Goal: Task Accomplishment & Management: Use online tool/utility

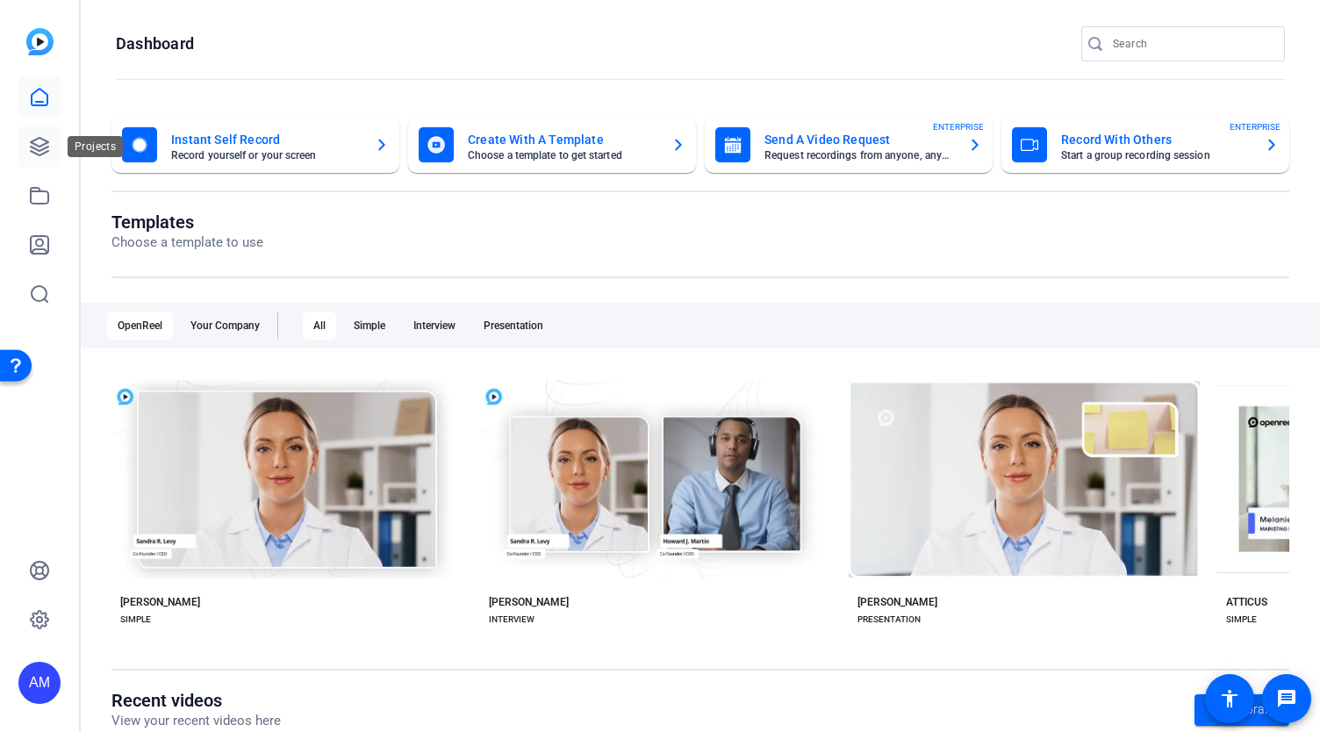
click at [40, 140] on icon at bounding box center [39, 146] width 21 height 21
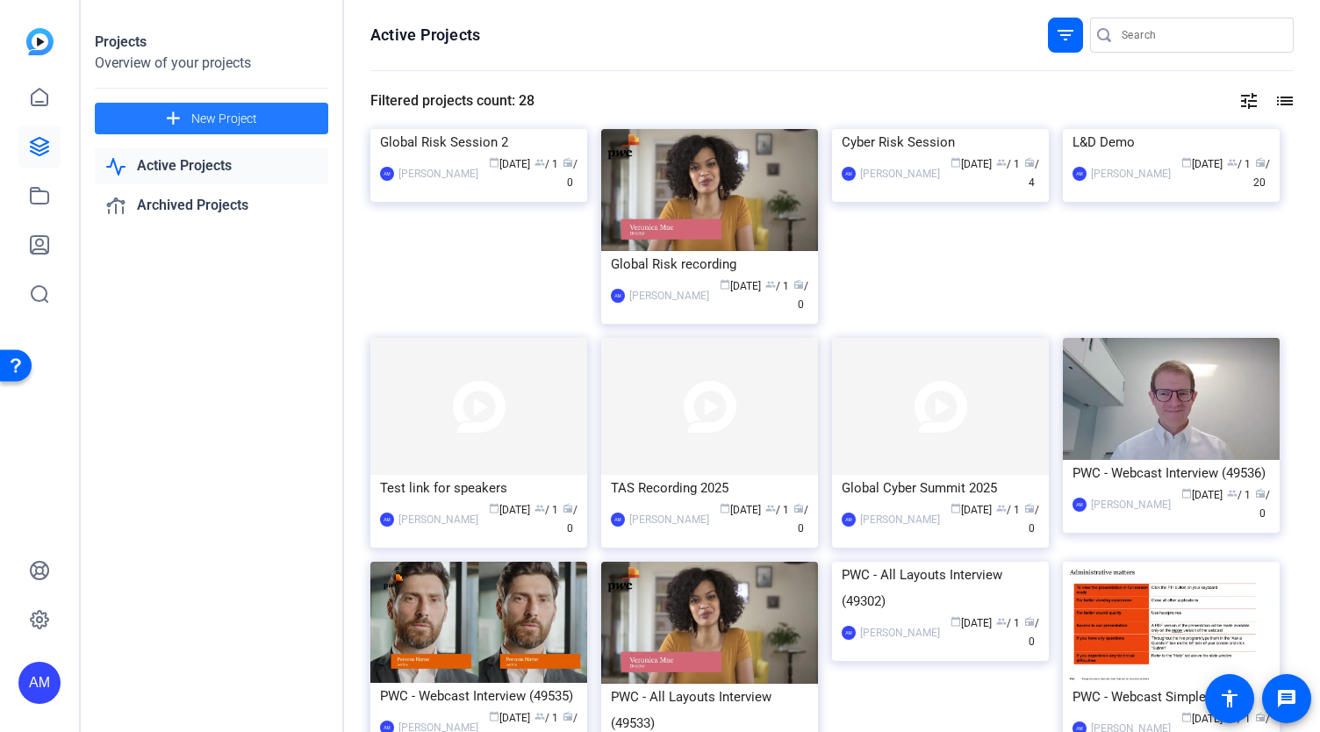
click at [212, 118] on span "New Project" at bounding box center [224, 119] width 66 height 18
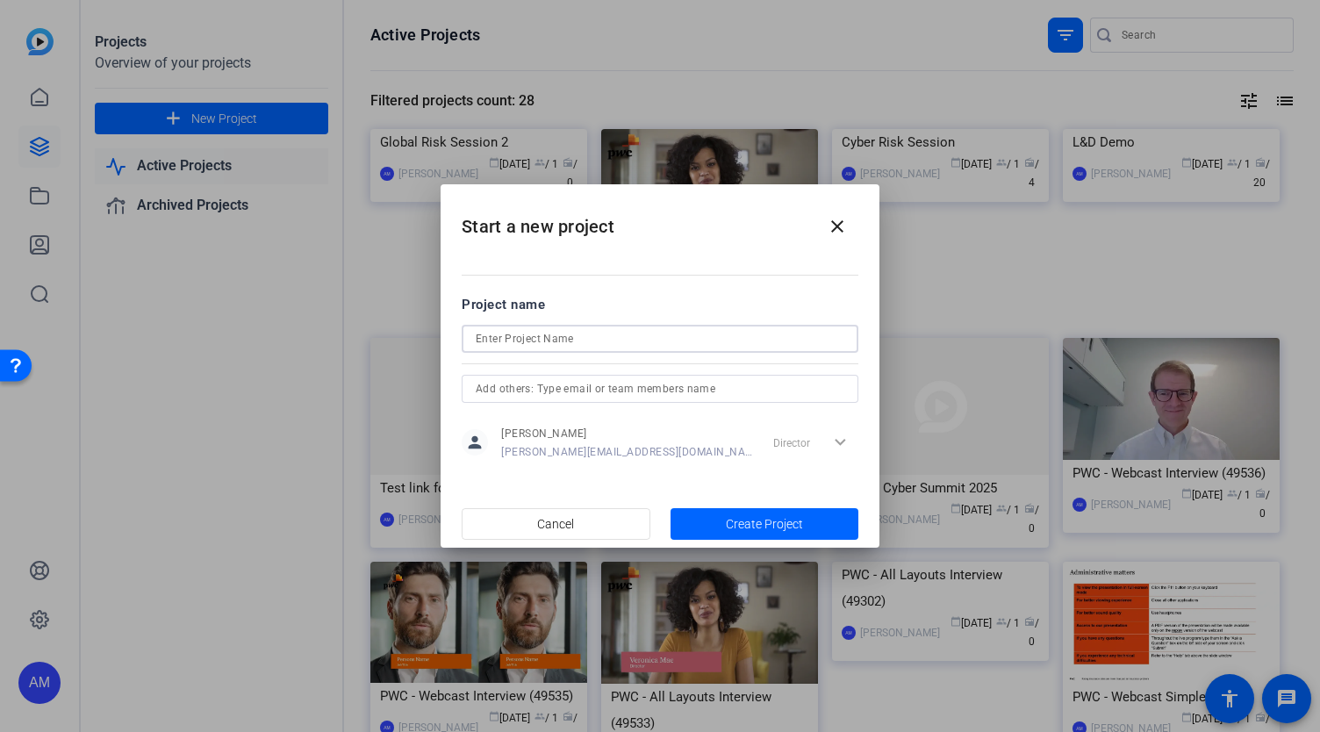
click at [611, 336] on input at bounding box center [660, 338] width 369 height 21
click at [476, 340] on input "Recording" at bounding box center [660, 338] width 369 height 21
drag, startPoint x: 560, startPoint y: 336, endPoint x: 468, endPoint y: 344, distance: 92.5
click at [468, 344] on div "Recording" at bounding box center [660, 339] width 397 height 28
paste input "Hispanic Heritage Month: Stories That Shape Us"
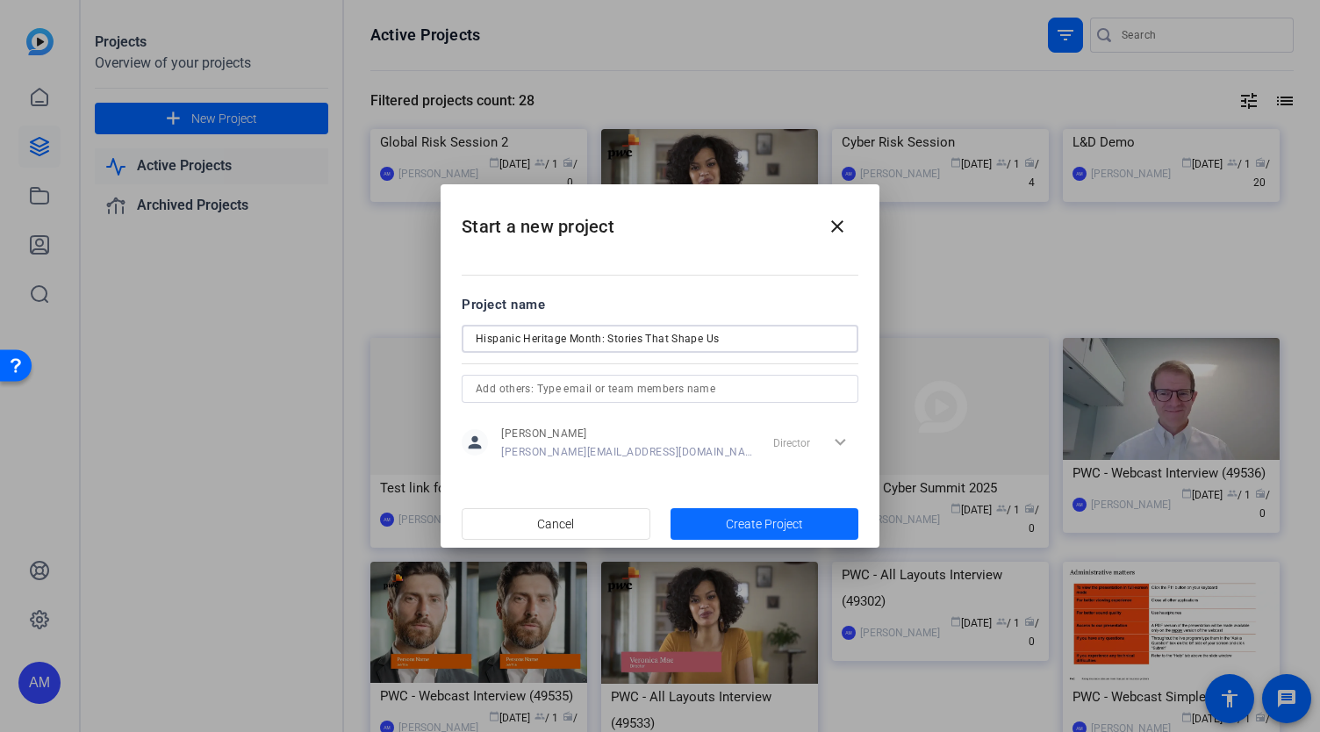
type input "Hispanic Heritage Month: Stories That Shape Us"
click at [758, 525] on span "Create Project" at bounding box center [764, 524] width 77 height 18
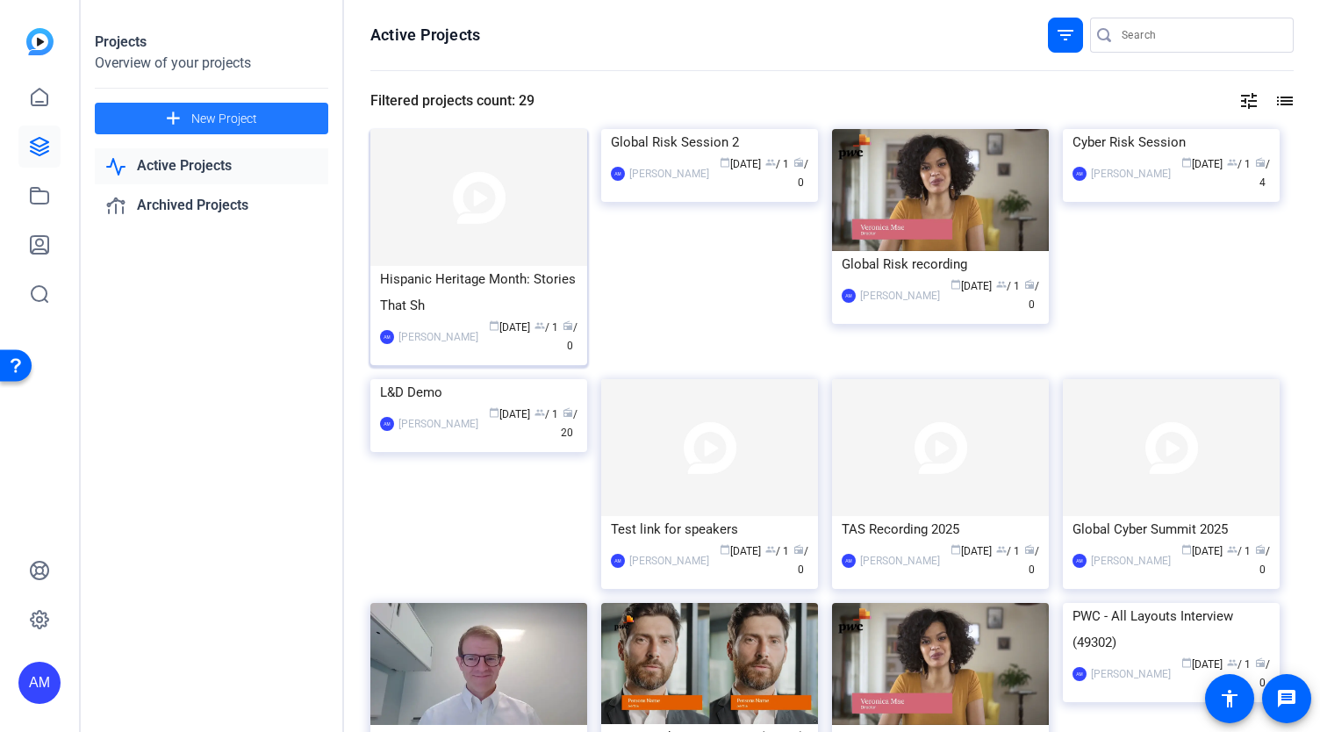
click at [490, 223] on img at bounding box center [478, 197] width 217 height 137
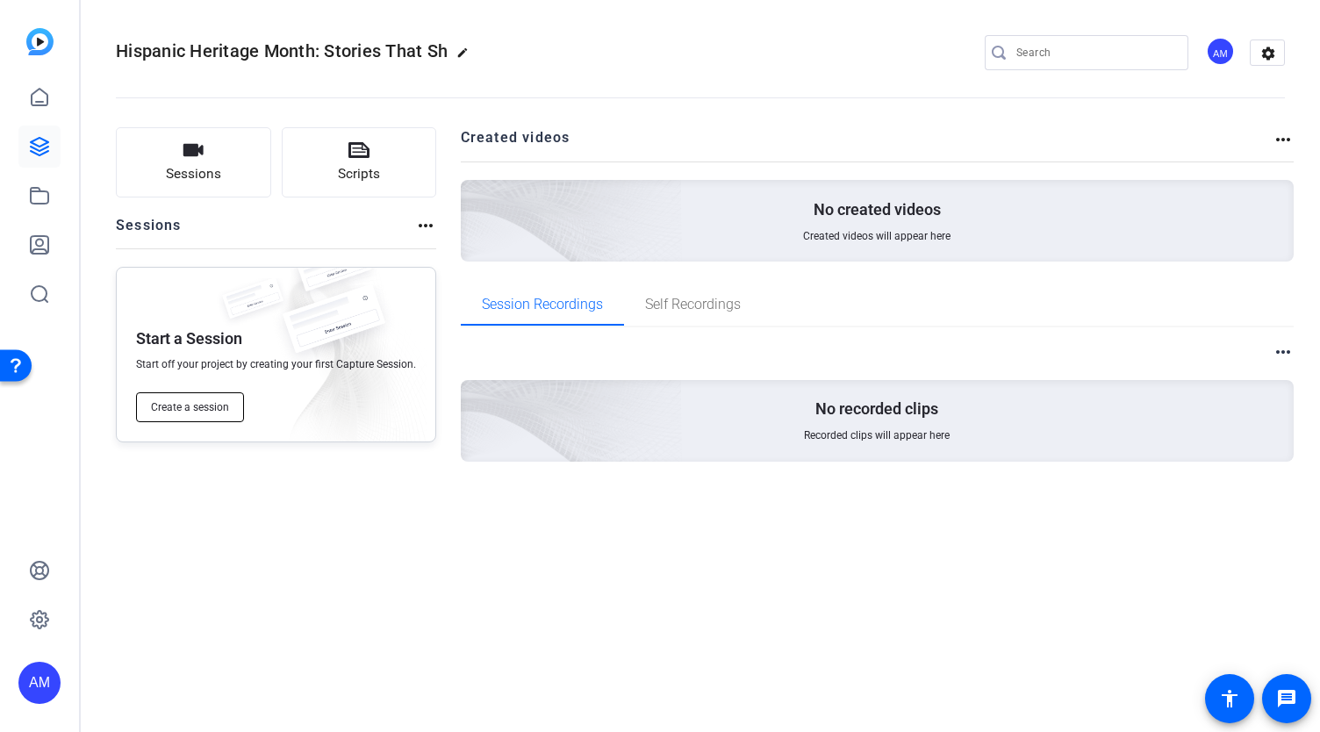
click at [202, 405] on span "Create a session" at bounding box center [190, 407] width 78 height 14
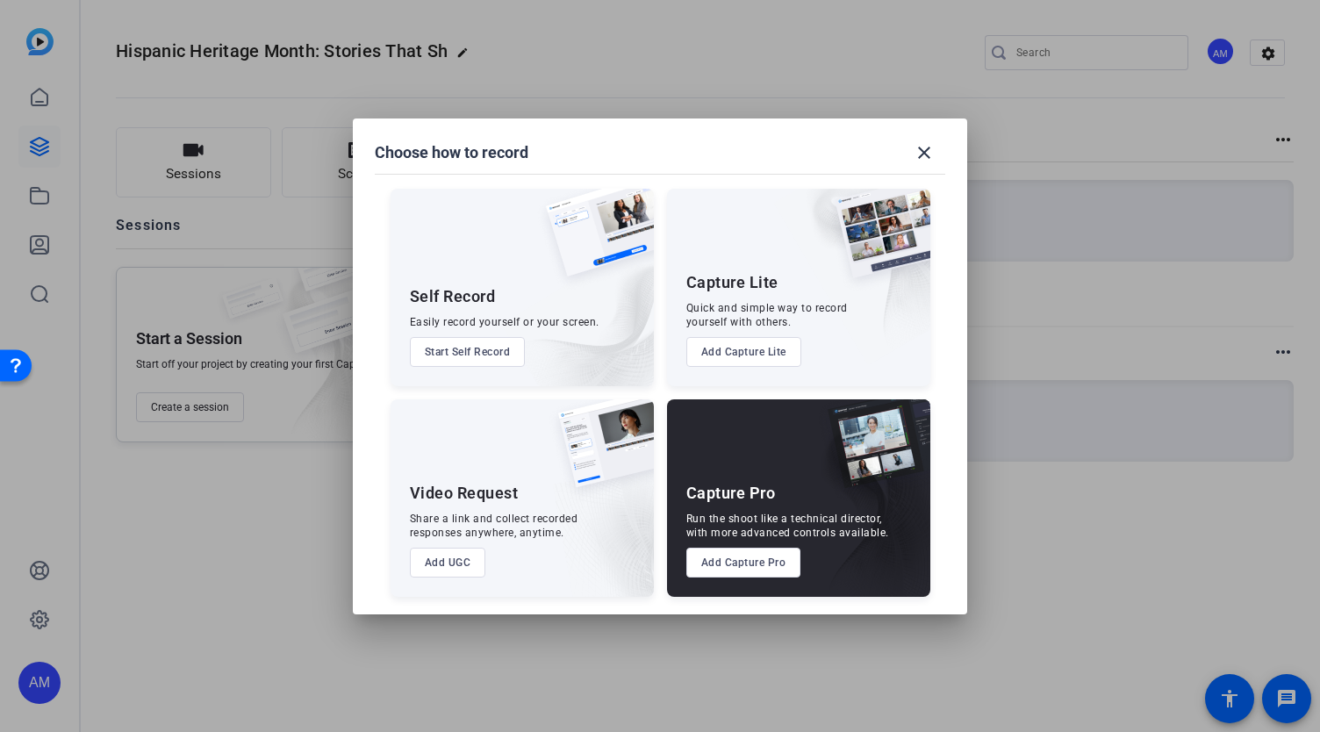
click at [746, 564] on button "Add Capture Pro" at bounding box center [743, 563] width 115 height 30
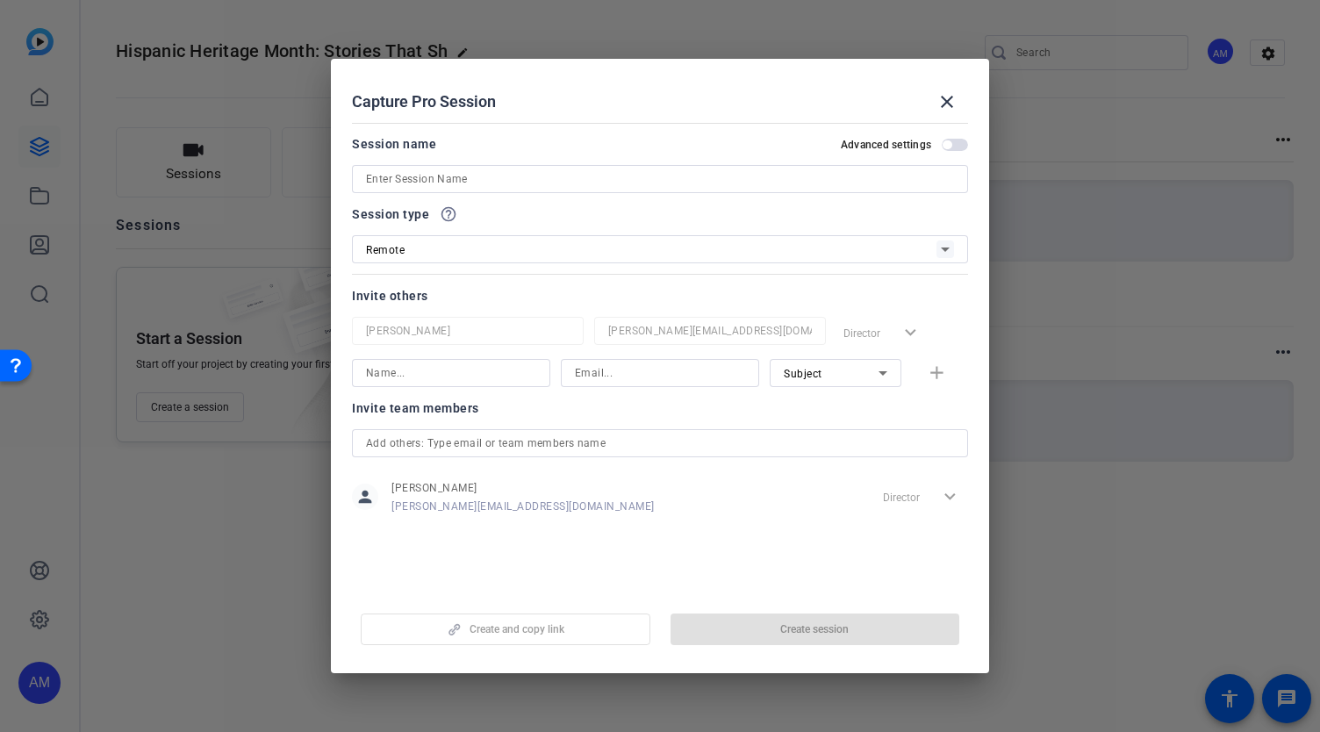
click at [498, 178] on input at bounding box center [660, 179] width 588 height 21
paste input "Hispanic Heritage Month: Stories That Shape Us"
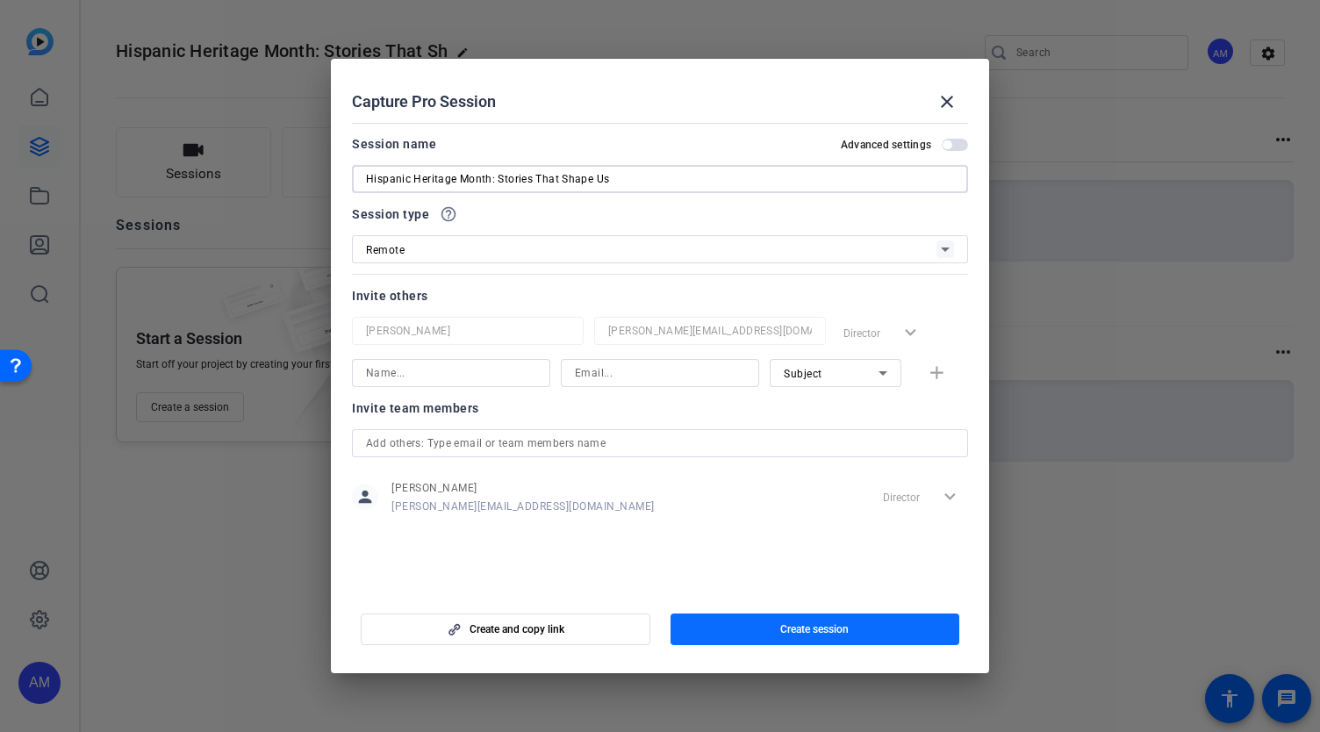
type input "Hispanic Heritage Month: Stories That Shape Us"
click at [795, 622] on span "Create session" at bounding box center [814, 629] width 68 height 14
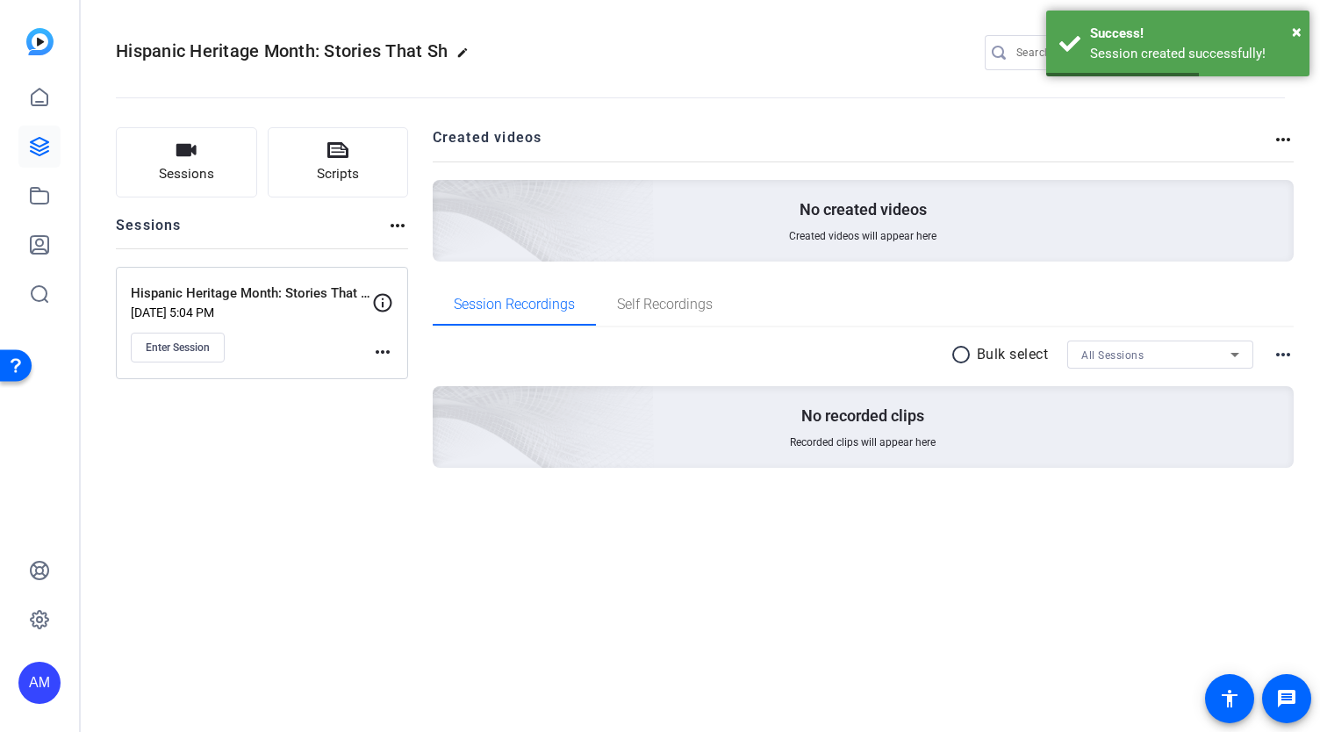
drag, startPoint x: 190, startPoint y: 346, endPoint x: 391, endPoint y: 346, distance: 201.9
click at [391, 346] on div "Hispanic Heritage Month: Stories That Shape Us Aug 21, 2025 @ 5:04 PM Enter Ses…" at bounding box center [262, 323] width 292 height 112
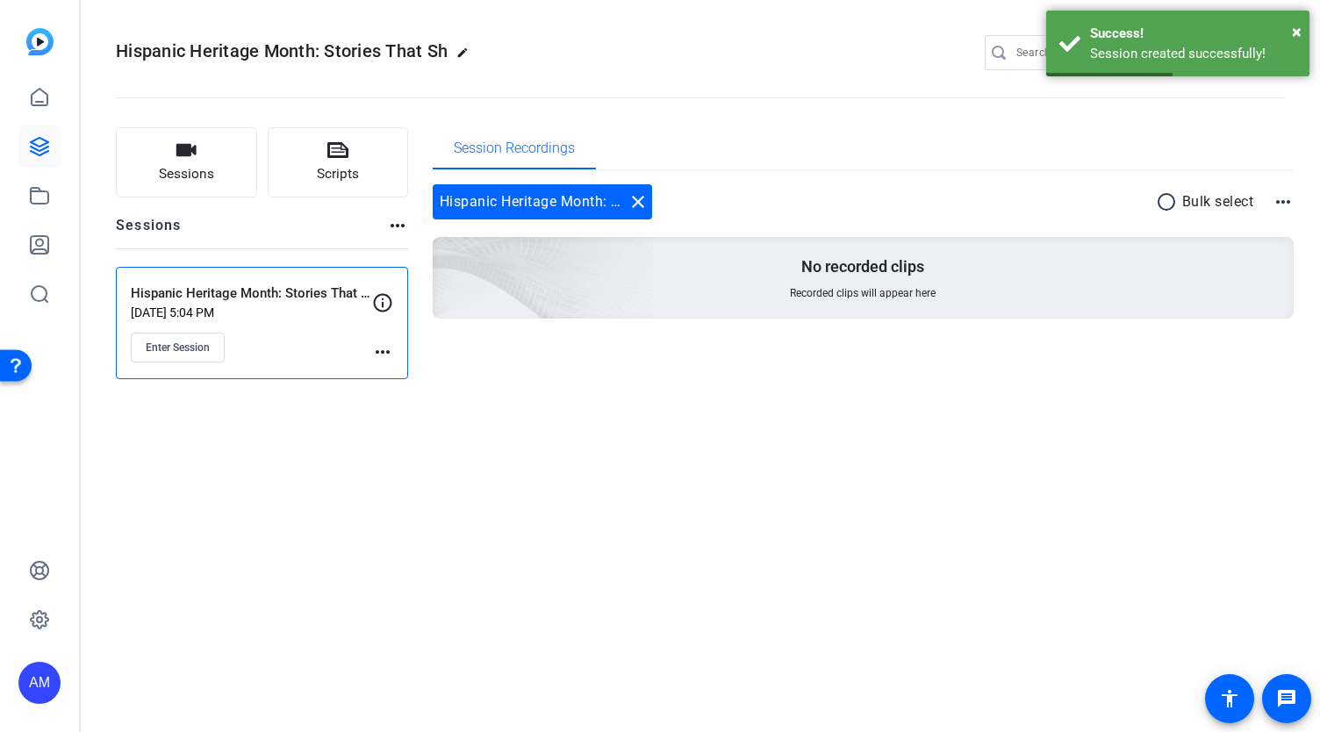
click at [391, 346] on mat-icon "more_horiz" at bounding box center [382, 351] width 21 height 21
click at [325, 348] on div at bounding box center [660, 366] width 1320 height 732
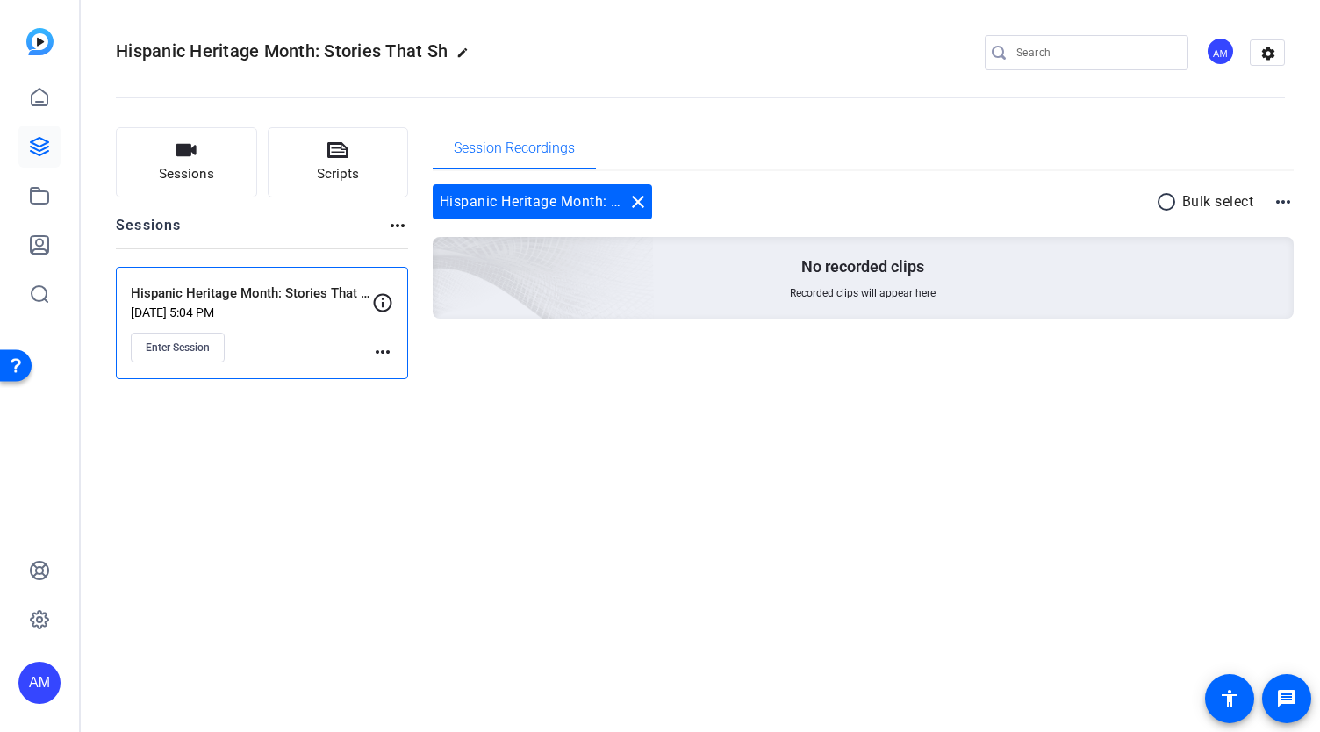
click at [1278, 205] on mat-icon "more_horiz" at bounding box center [1283, 201] width 21 height 21
click at [906, 173] on div at bounding box center [660, 366] width 1320 height 732
drag, startPoint x: 190, startPoint y: 343, endPoint x: 367, endPoint y: 305, distance: 180.4
click at [367, 305] on div "Hispanic Heritage Month: Stories That Shape Us Aug 21, 2025 @ 5:04 PM Enter Ses…" at bounding box center [251, 322] width 241 height 79
click at [179, 343] on span "Enter Session" at bounding box center [178, 348] width 64 height 14
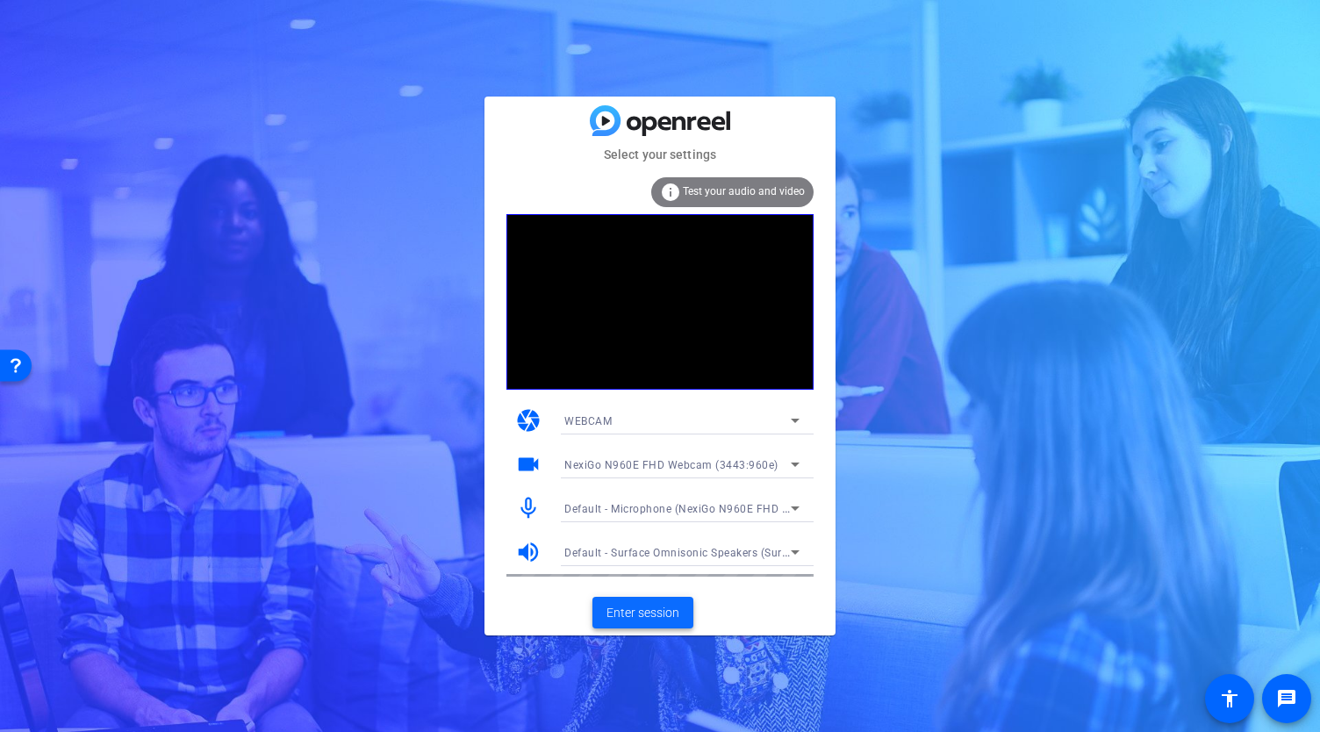
click at [646, 613] on span "Enter session" at bounding box center [642, 613] width 73 height 18
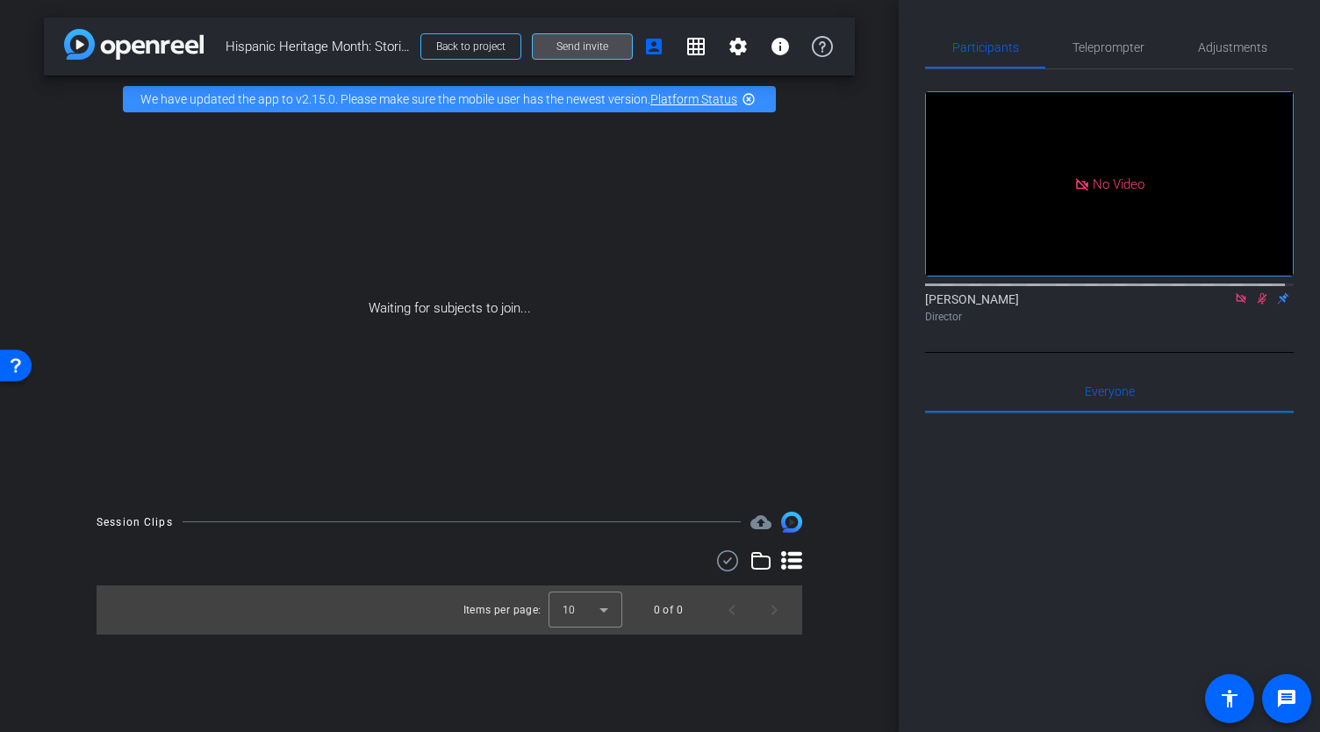
click at [592, 46] on span "Send invite" at bounding box center [582, 46] width 52 height 14
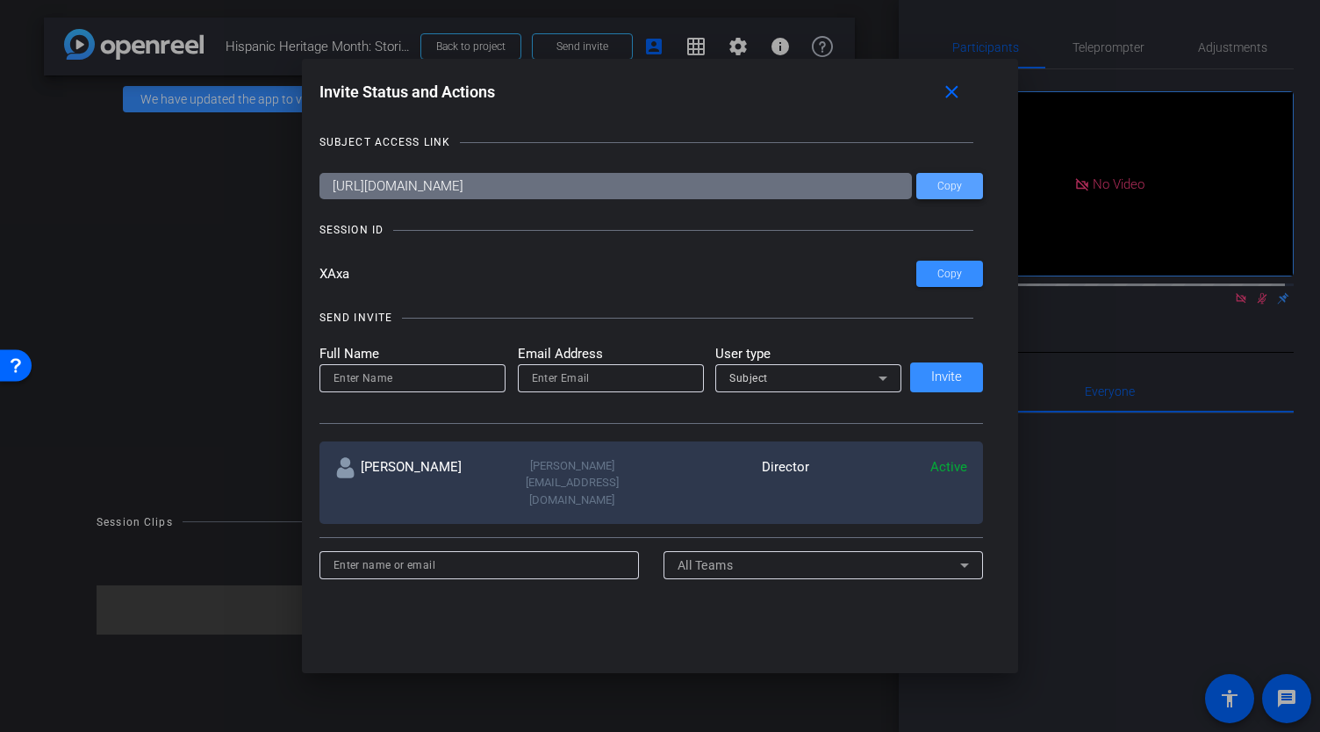
click at [956, 183] on span "Copy" at bounding box center [949, 186] width 25 height 13
